Goal: Task Accomplishment & Management: Use online tool/utility

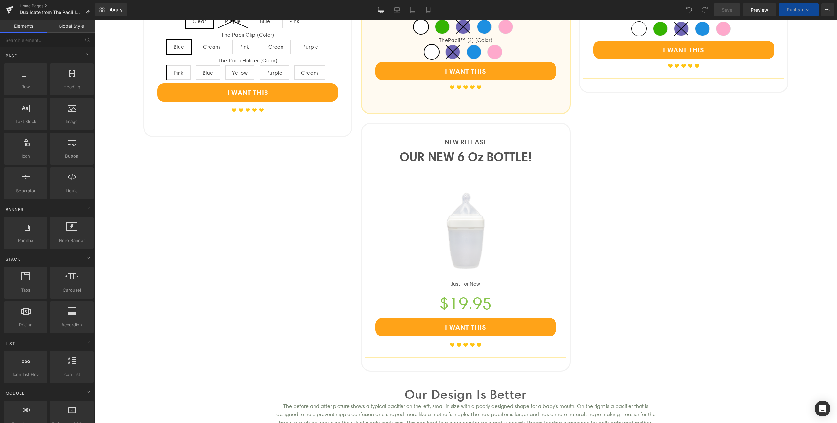
scroll to position [863, 0]
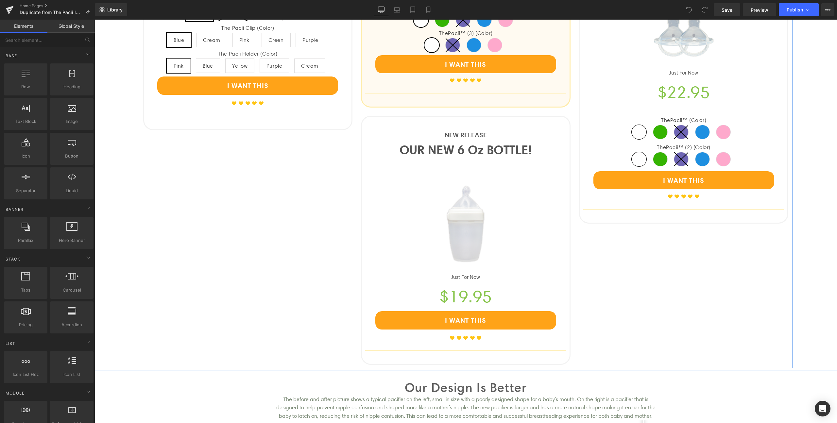
click at [469, 133] on div "NEW RELEASE Text Block" at bounding box center [465, 134] width 201 height 11
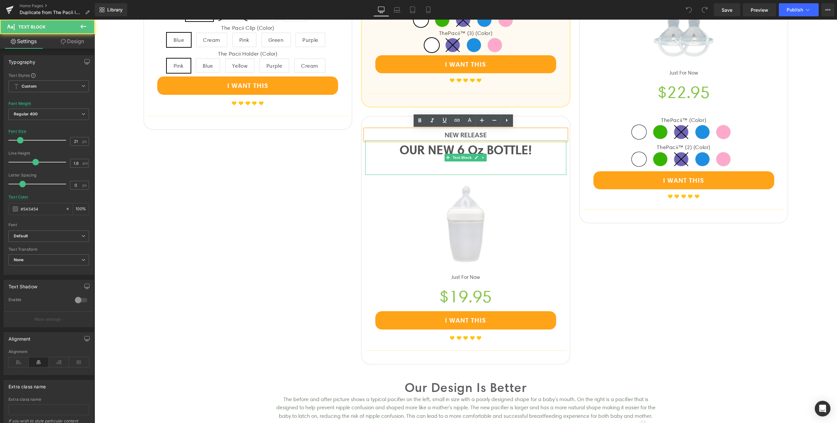
click at [444, 151] on p "OUR NEW 6 Oz BOTTLE!" at bounding box center [465, 150] width 201 height 20
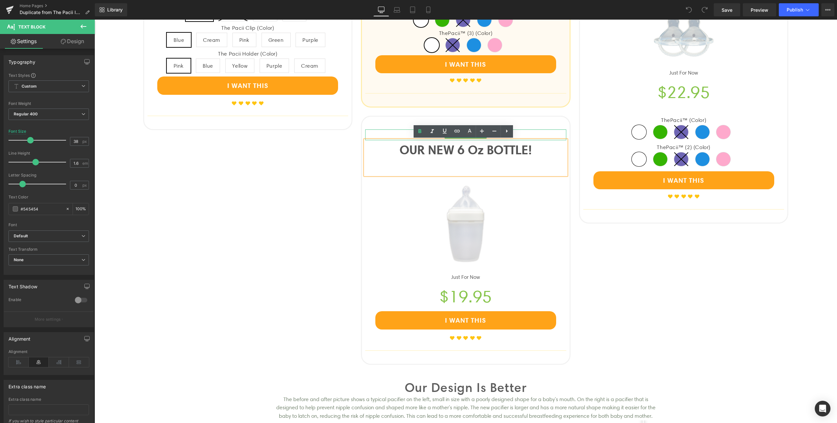
click at [398, 130] on div at bounding box center [465, 130] width 201 height 2
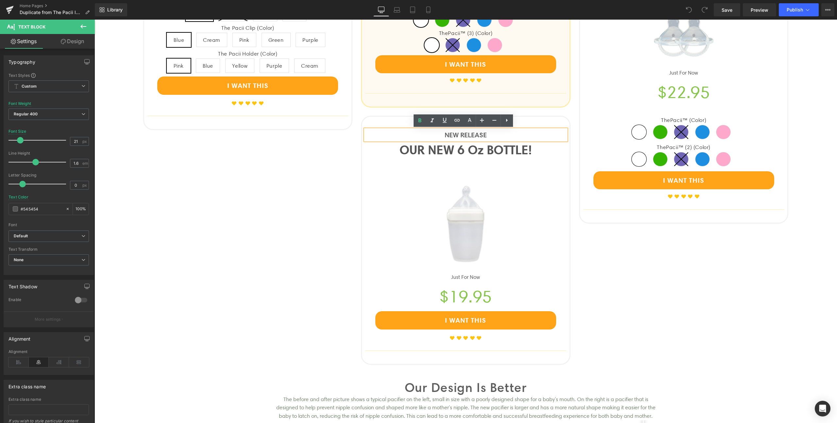
click at [489, 137] on p "NEW RELEASE" at bounding box center [465, 134] width 201 height 11
drag, startPoint x: 462, startPoint y: 136, endPoint x: 457, endPoint y: 136, distance: 4.9
click at [457, 136] on p "NEW RELEASE" at bounding box center [465, 134] width 201 height 11
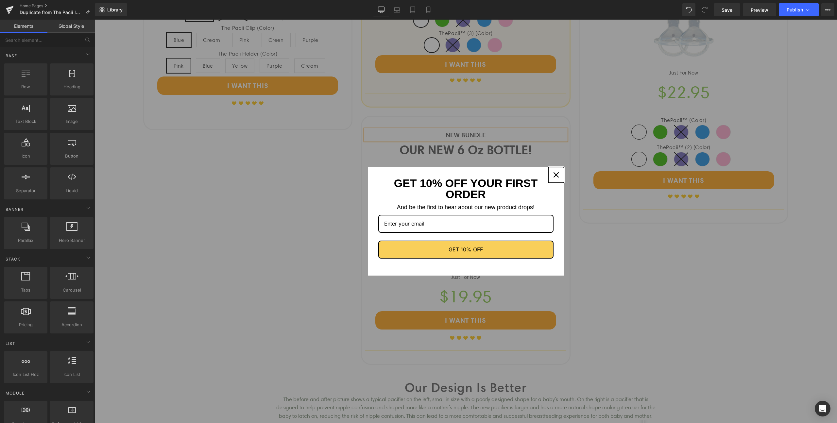
click at [553, 174] on icon "close icon" at bounding box center [555, 174] width 5 height 5
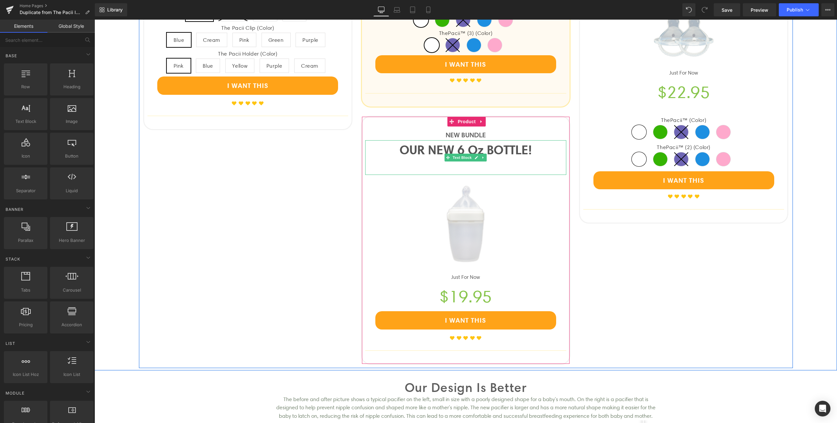
click at [522, 156] on p "OUR NEW 6 Oz BOTTLE!" at bounding box center [465, 150] width 201 height 20
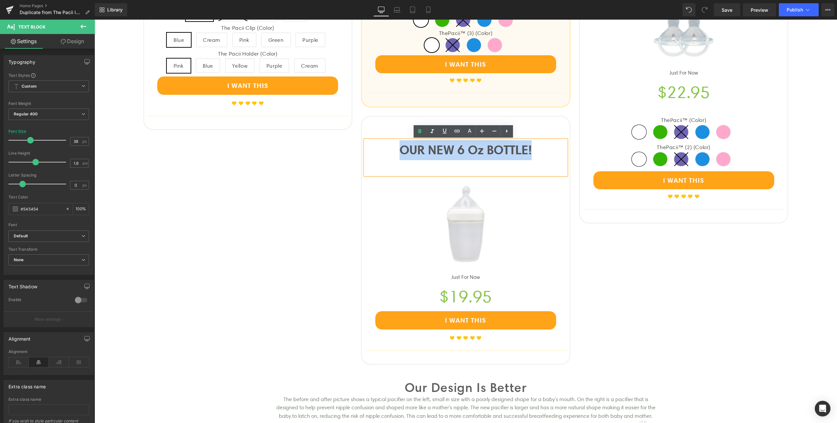
drag, startPoint x: 546, startPoint y: 152, endPoint x: 391, endPoint y: 154, distance: 155.2
click at [392, 154] on p "OUR NEW 6 Oz BOTTLE!" at bounding box center [465, 150] width 201 height 20
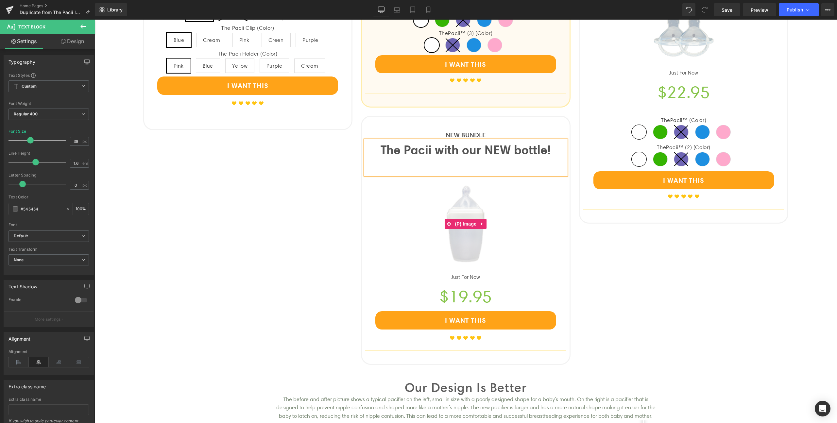
click at [463, 197] on img at bounding box center [465, 224] width 98 height 98
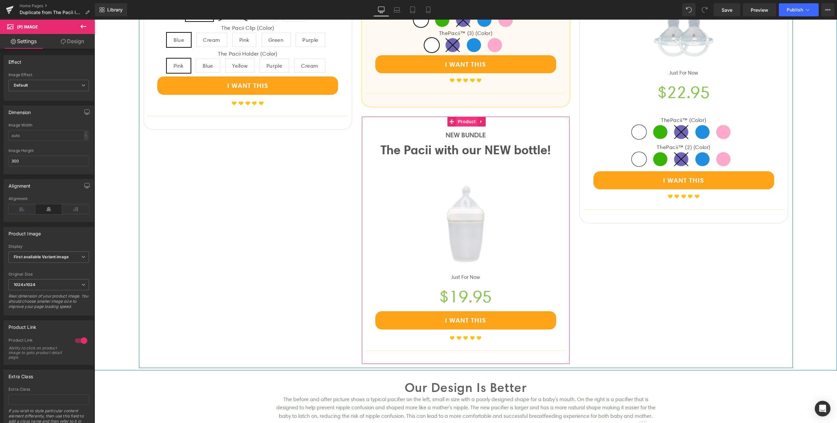
click at [462, 121] on span "Product" at bounding box center [466, 122] width 21 height 10
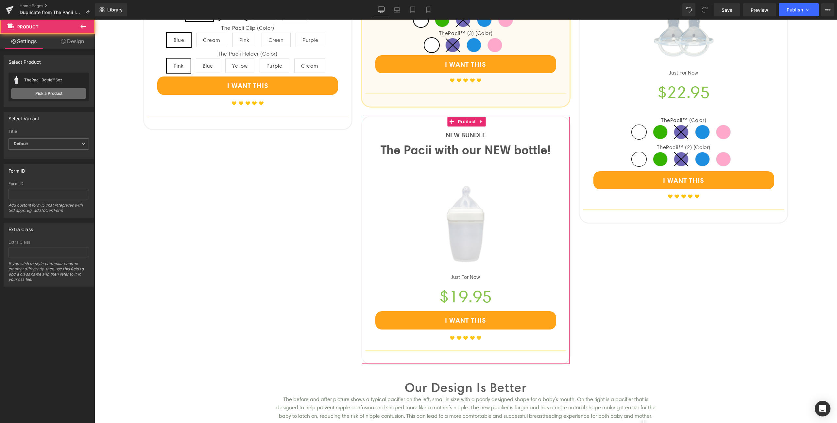
click at [47, 94] on link "Pick a Product" at bounding box center [48, 93] width 75 height 10
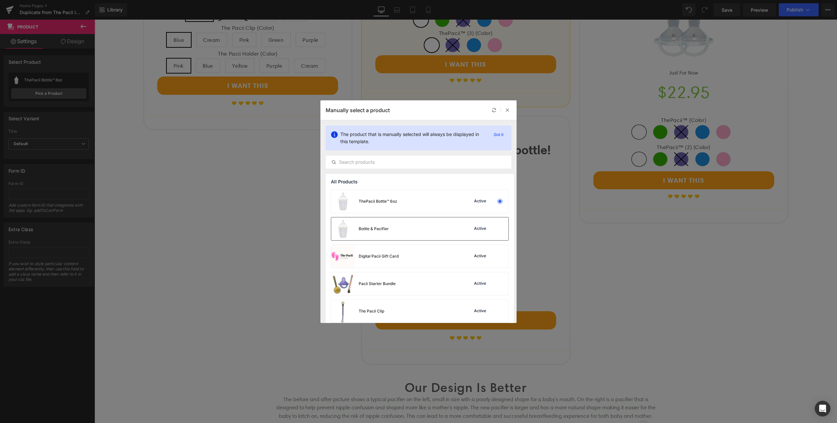
click at [420, 235] on div "Bottle & Pacifier Active" at bounding box center [419, 228] width 177 height 23
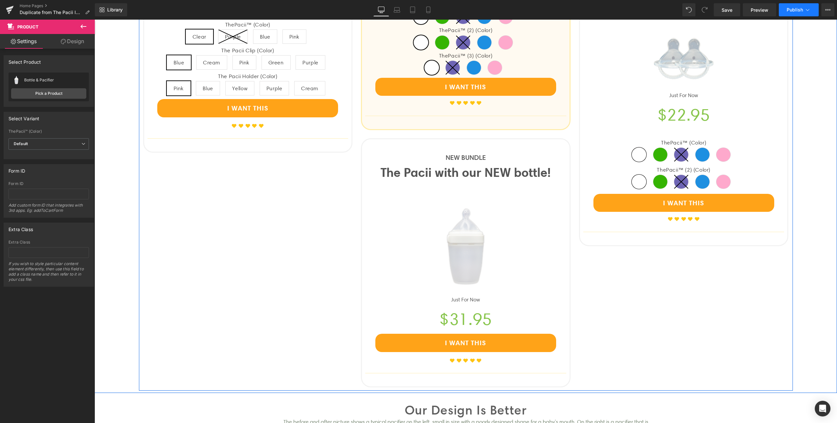
scroll to position [840, 0]
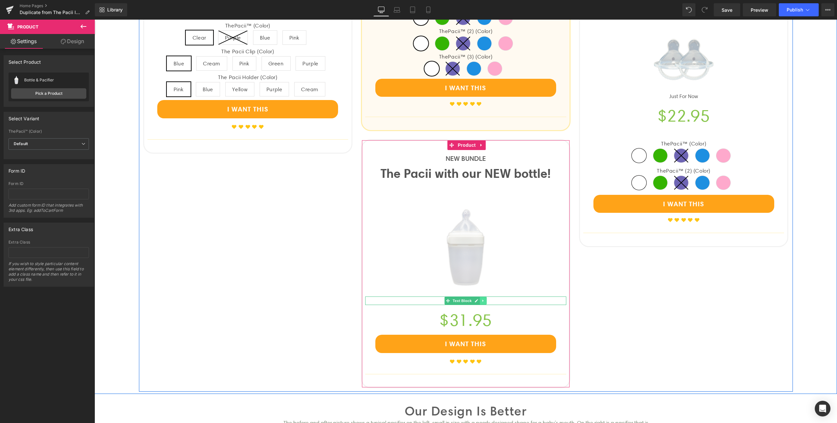
click at [481, 301] on icon at bounding box center [483, 301] width 4 height 4
click at [486, 301] on link at bounding box center [486, 301] width 7 height 8
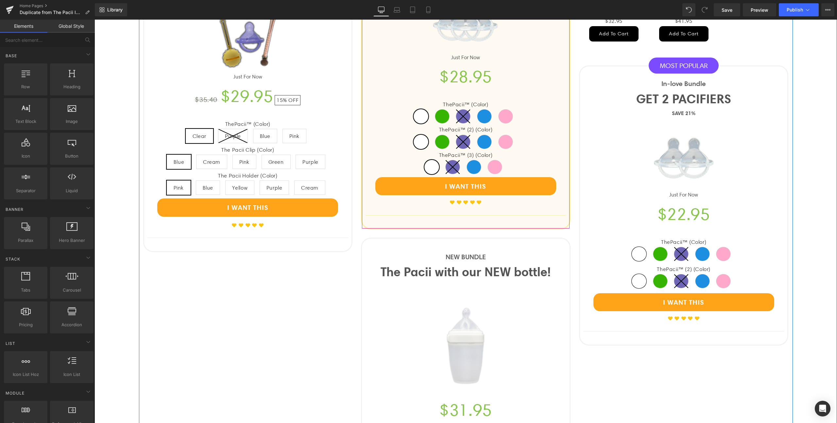
scroll to position [617, 0]
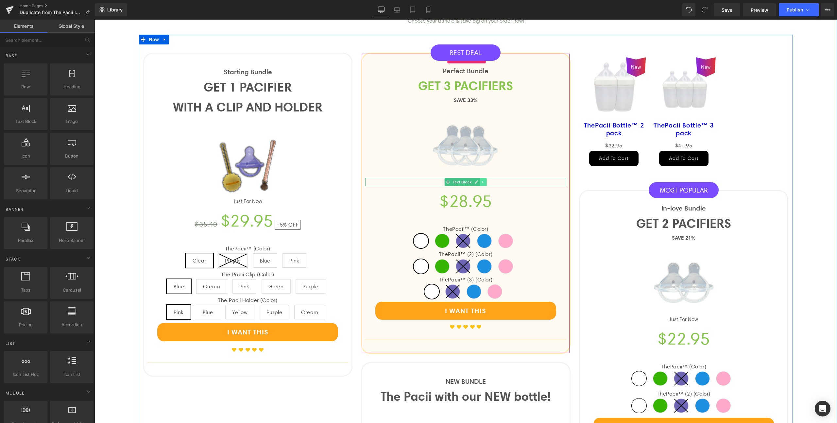
click at [481, 181] on icon at bounding box center [483, 182] width 4 height 4
click at [485, 182] on icon at bounding box center [487, 182] width 4 height 4
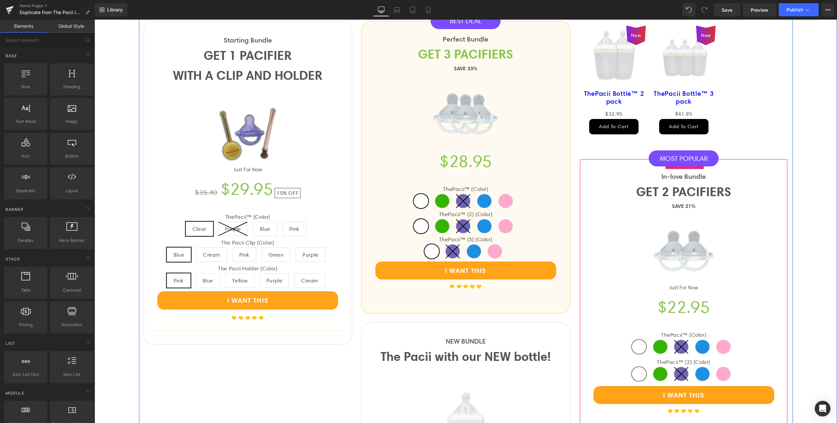
scroll to position [683, 0]
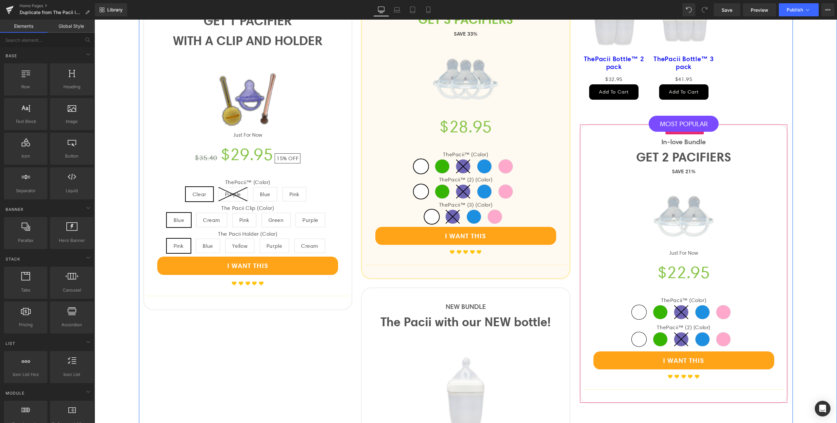
click at [694, 253] on div "Just For Now Text Block" at bounding box center [683, 253] width 201 height 8
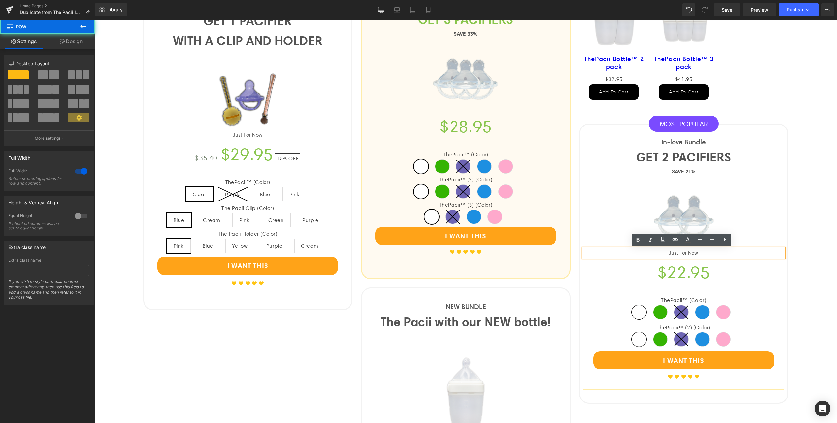
click at [796, 243] on div "Hey mom, you found the right pacifier Heading Choose your bundle & save big on …" at bounding box center [465, 228] width 742 height 606
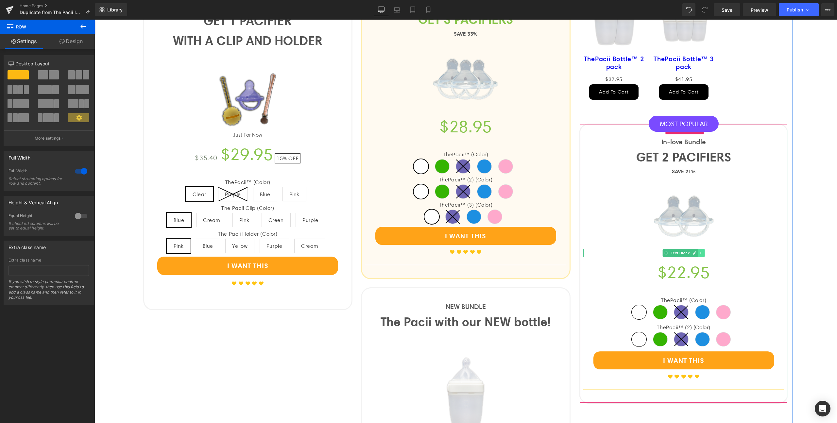
click at [699, 254] on icon at bounding box center [701, 253] width 4 height 4
click at [704, 255] on link at bounding box center [704, 253] width 7 height 8
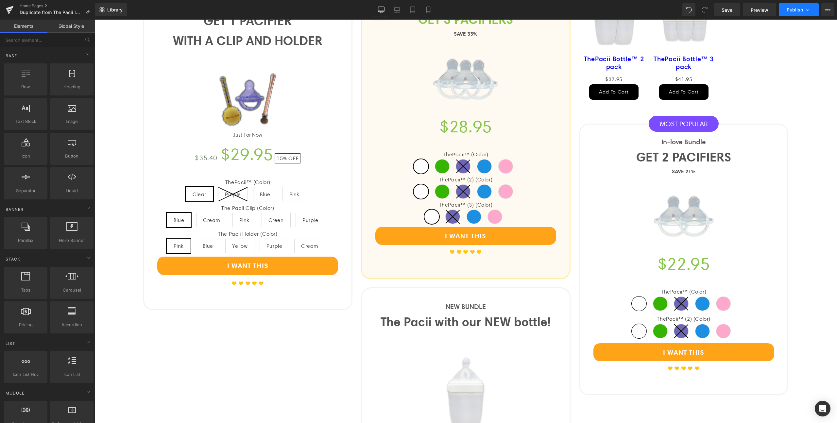
click at [789, 10] on span "Publish" at bounding box center [794, 9] width 16 height 5
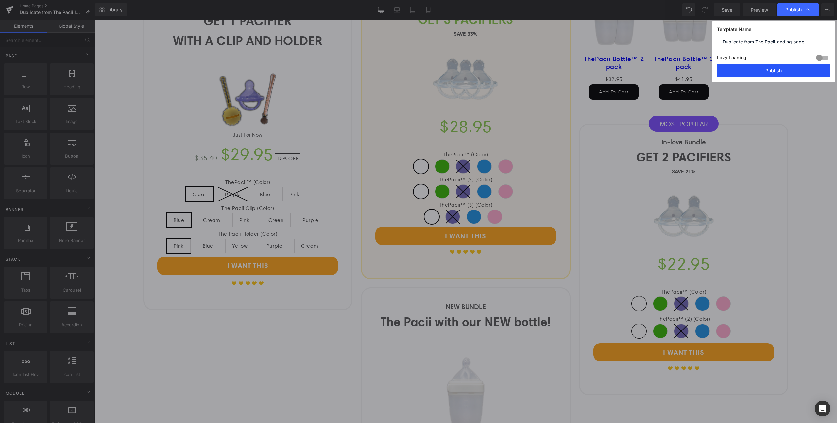
click at [786, 71] on button "Publish" at bounding box center [773, 70] width 113 height 13
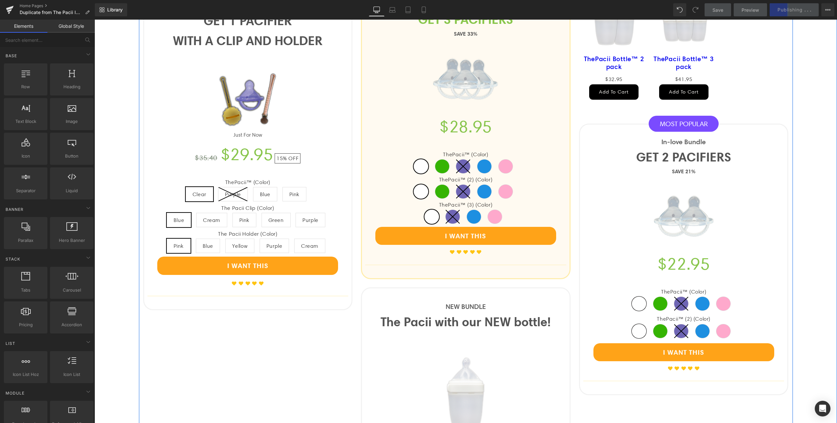
scroll to position [822, 0]
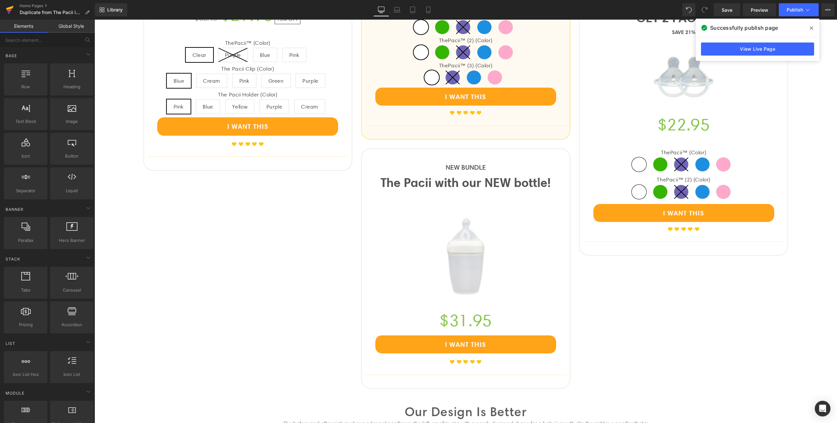
click at [8, 8] on icon at bounding box center [10, 10] width 8 height 16
